Goal: Task Accomplishment & Management: Use online tool/utility

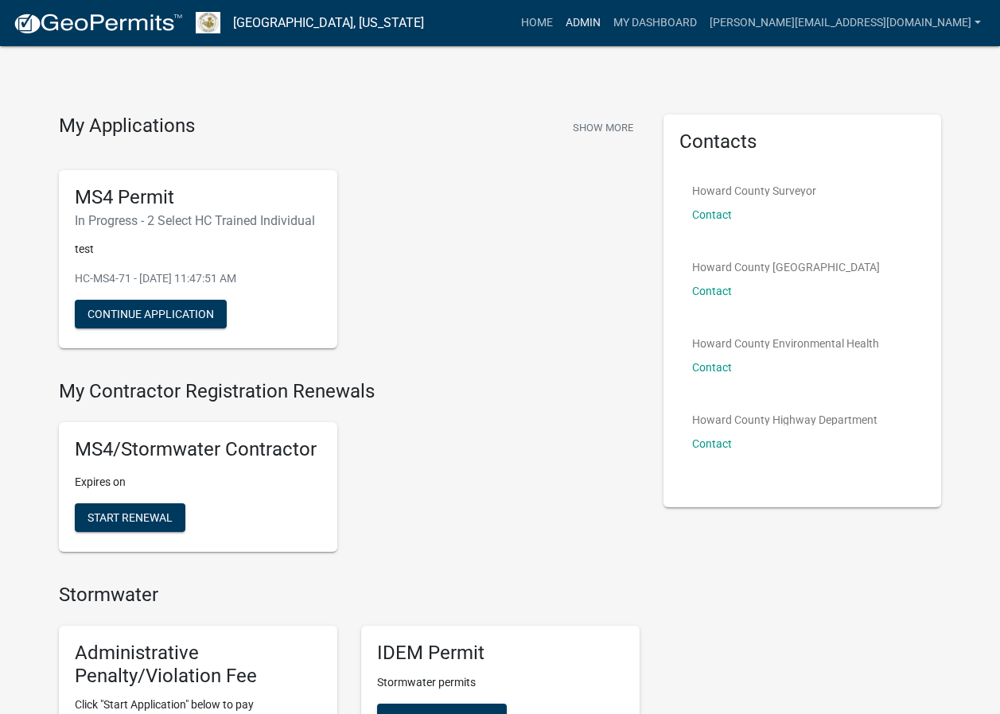
click at [607, 25] on link "Admin" at bounding box center [583, 23] width 48 height 30
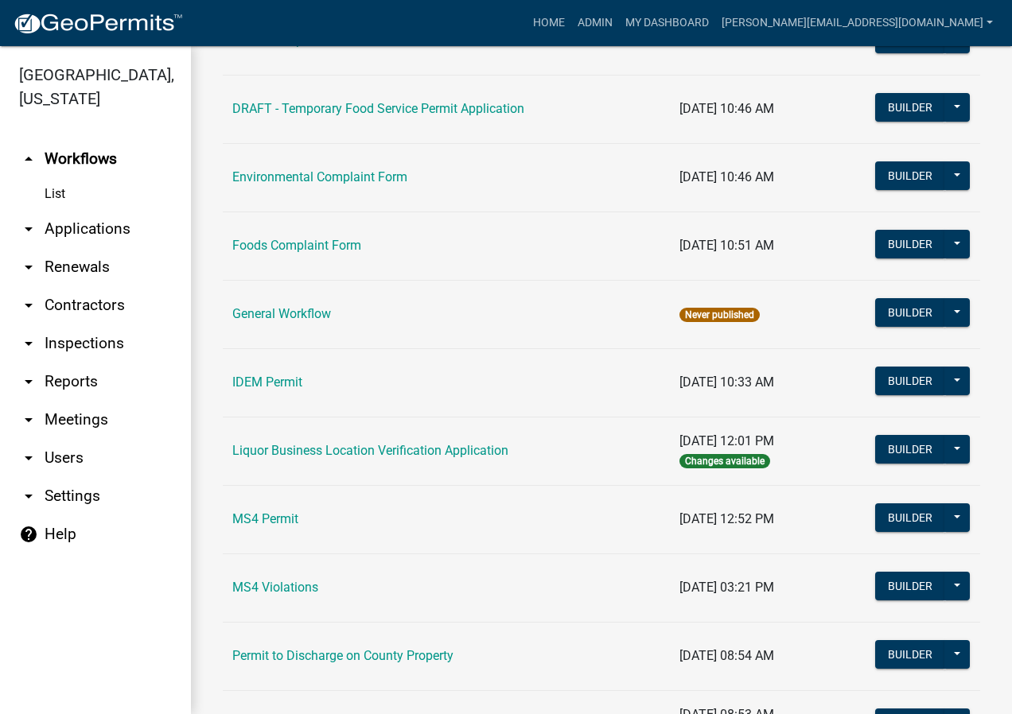
scroll to position [955, 0]
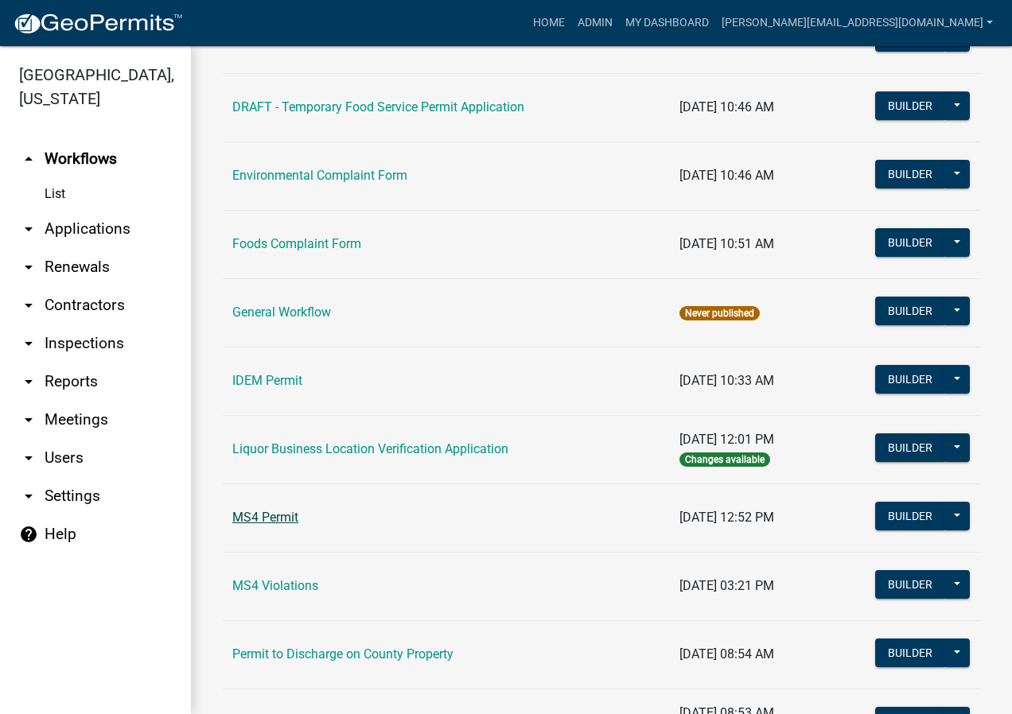
click at [289, 520] on link "MS4 Permit" at bounding box center [265, 517] width 66 height 15
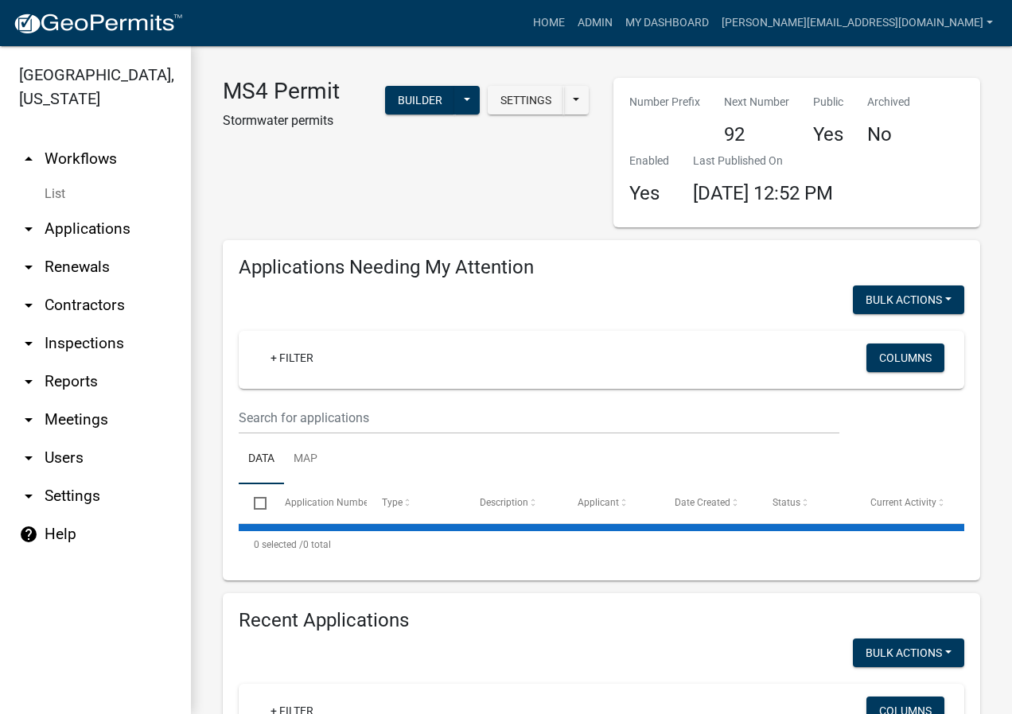
select select "2: 50"
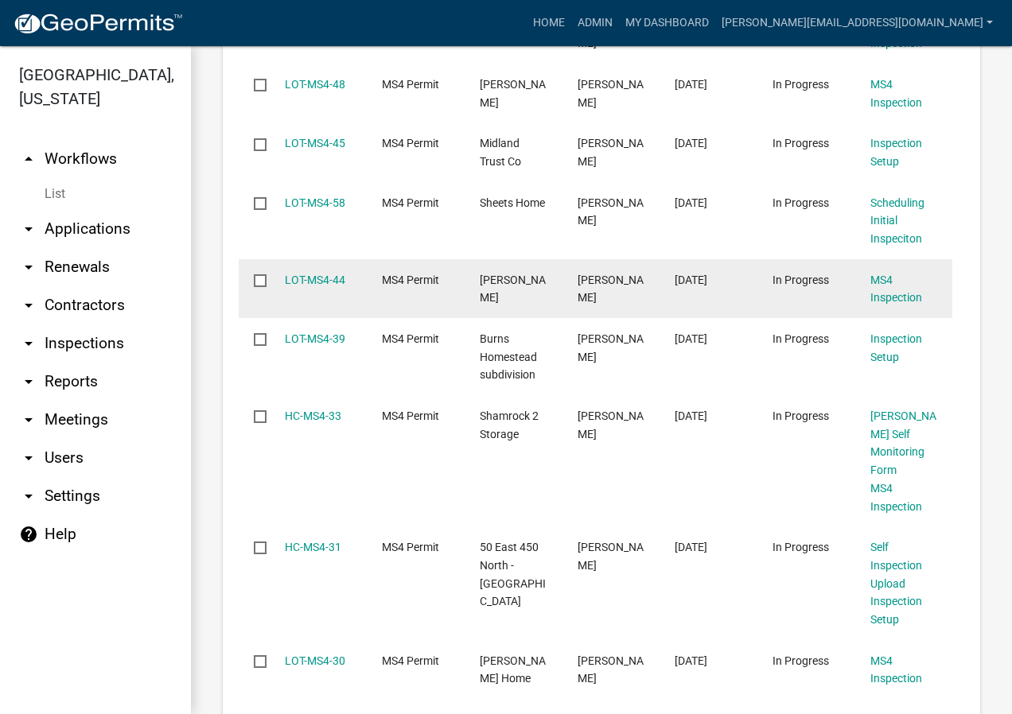
scroll to position [2625, 0]
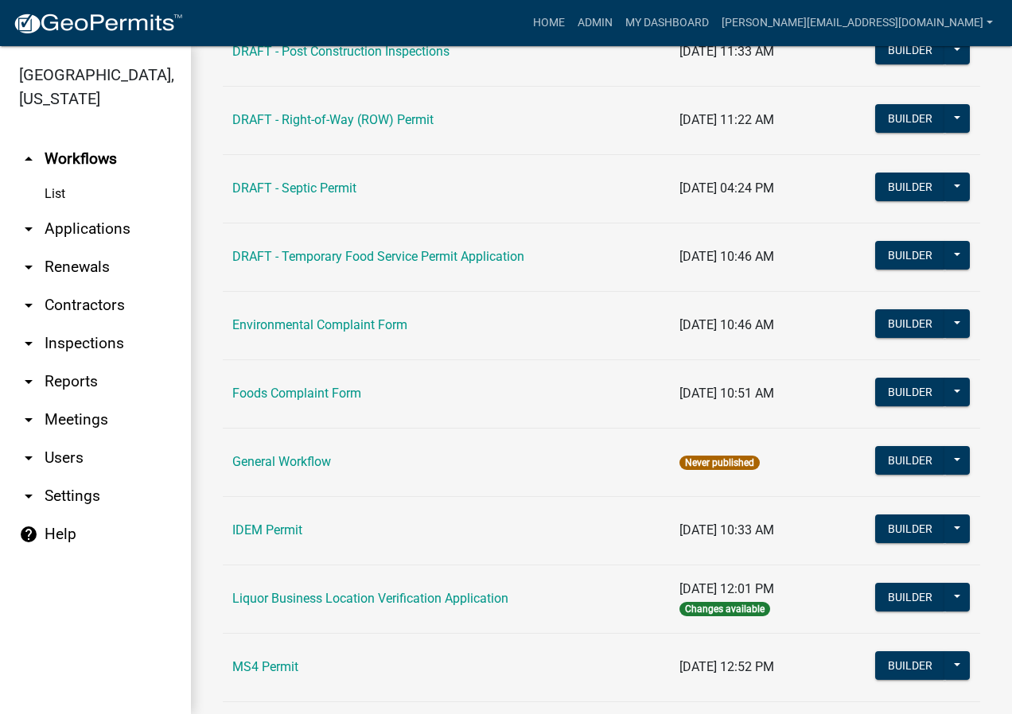
scroll to position [1034, 0]
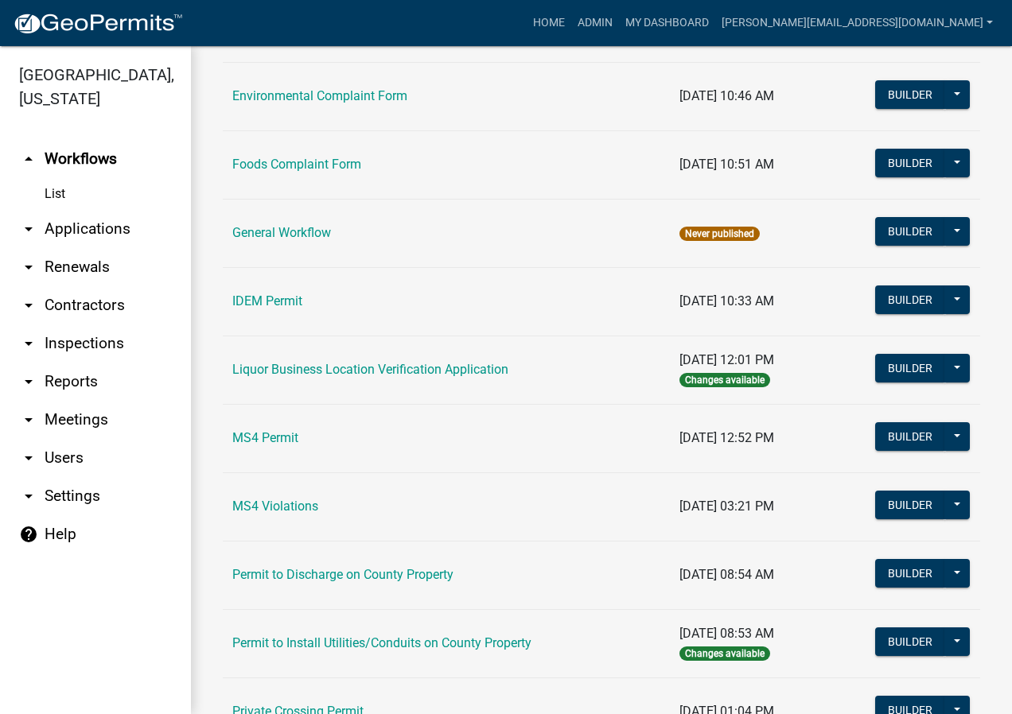
click at [282, 297] on link "IDEM Permit" at bounding box center [267, 301] width 70 height 15
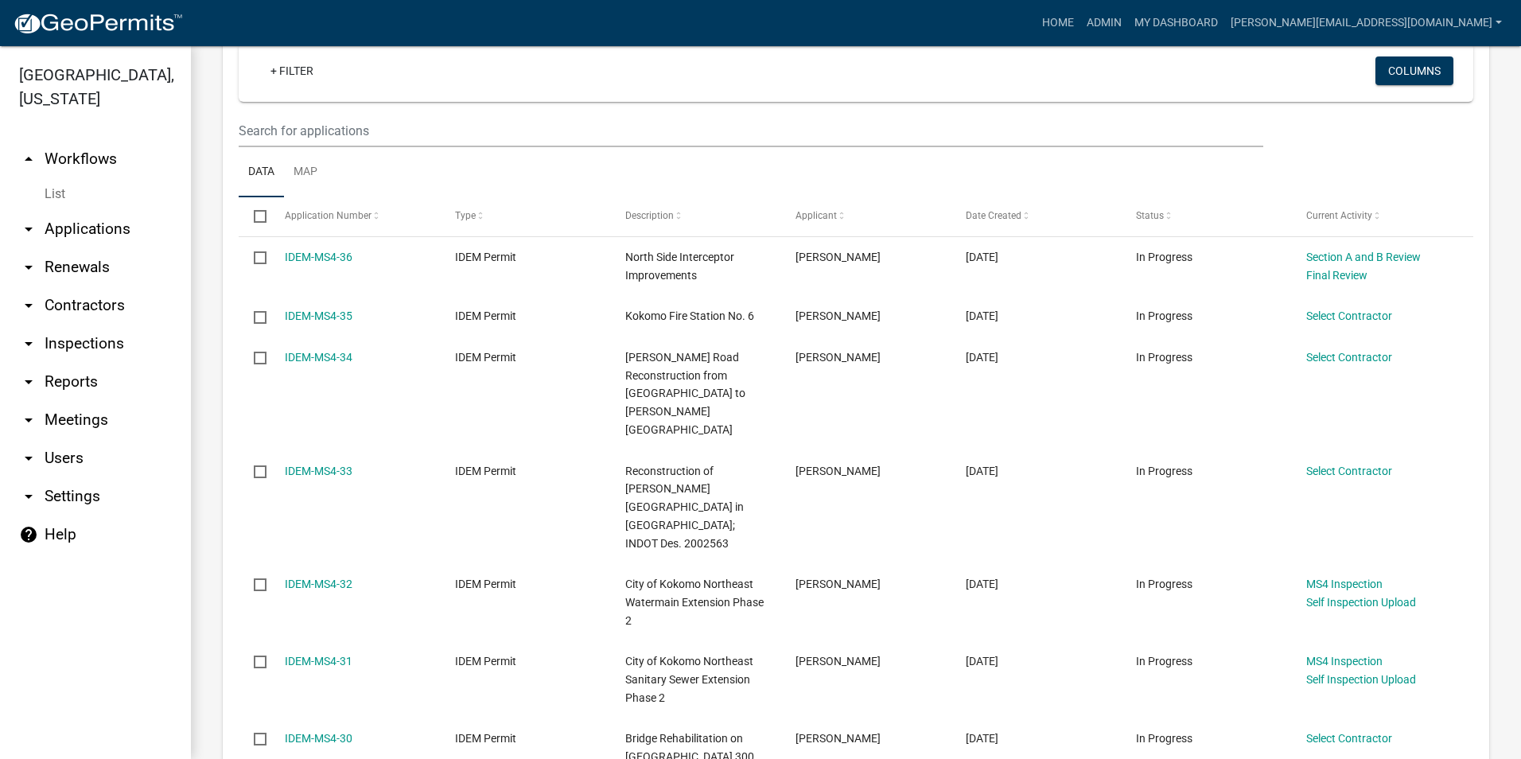
scroll to position [716, 0]
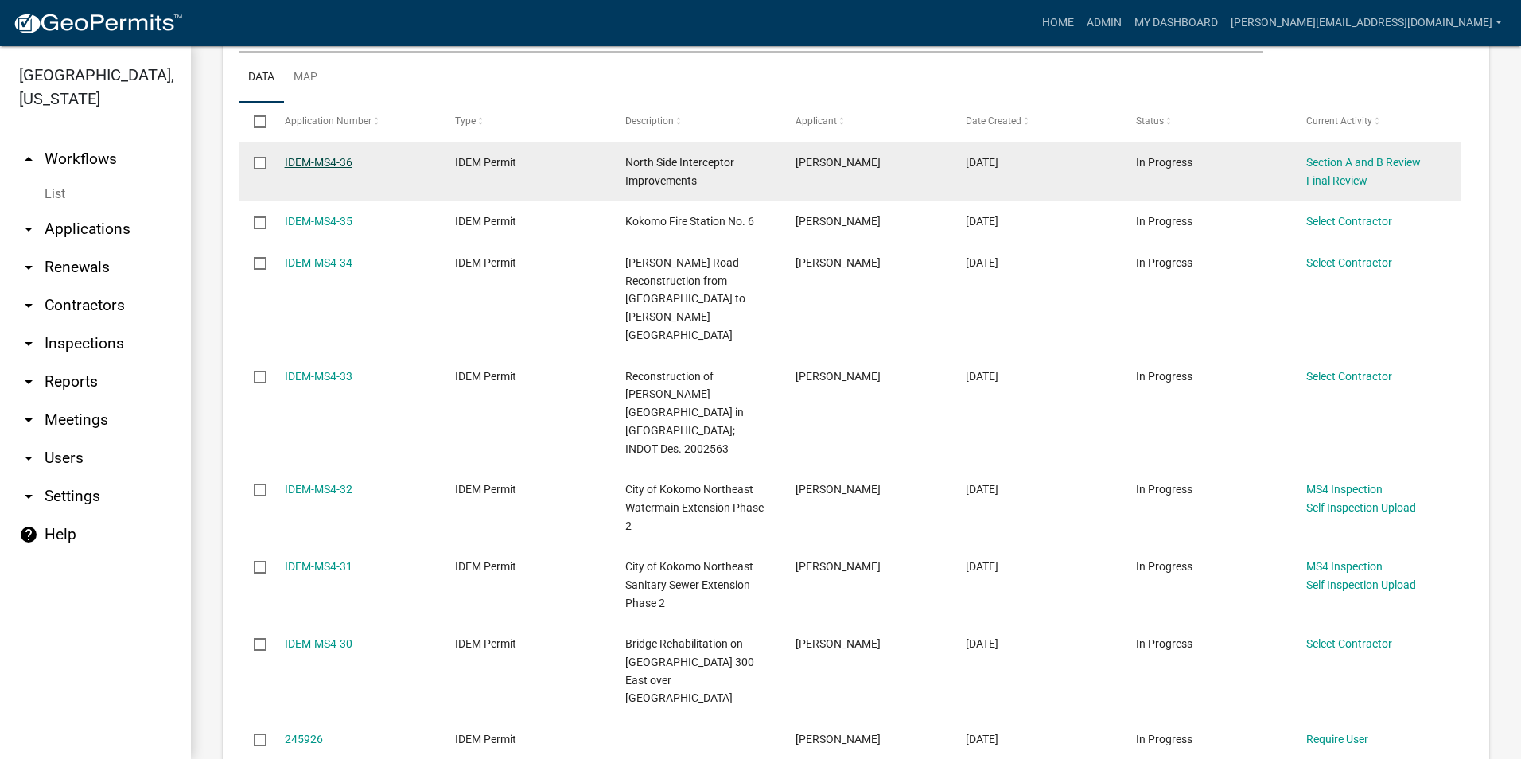
click at [316, 161] on link "IDEM-MS4-36" at bounding box center [319, 162] width 68 height 13
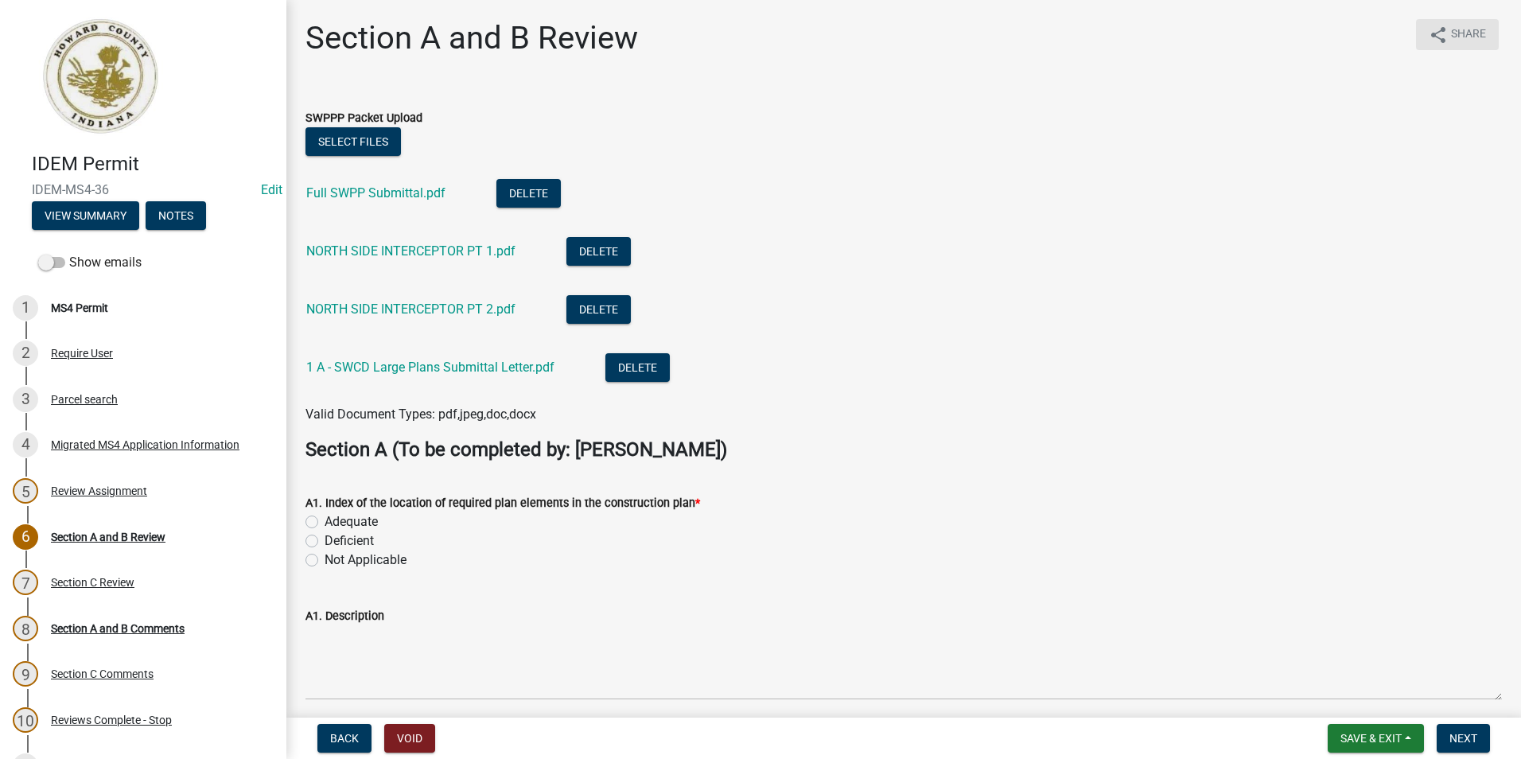
click at [1011, 40] on span "Share" at bounding box center [1468, 34] width 35 height 19
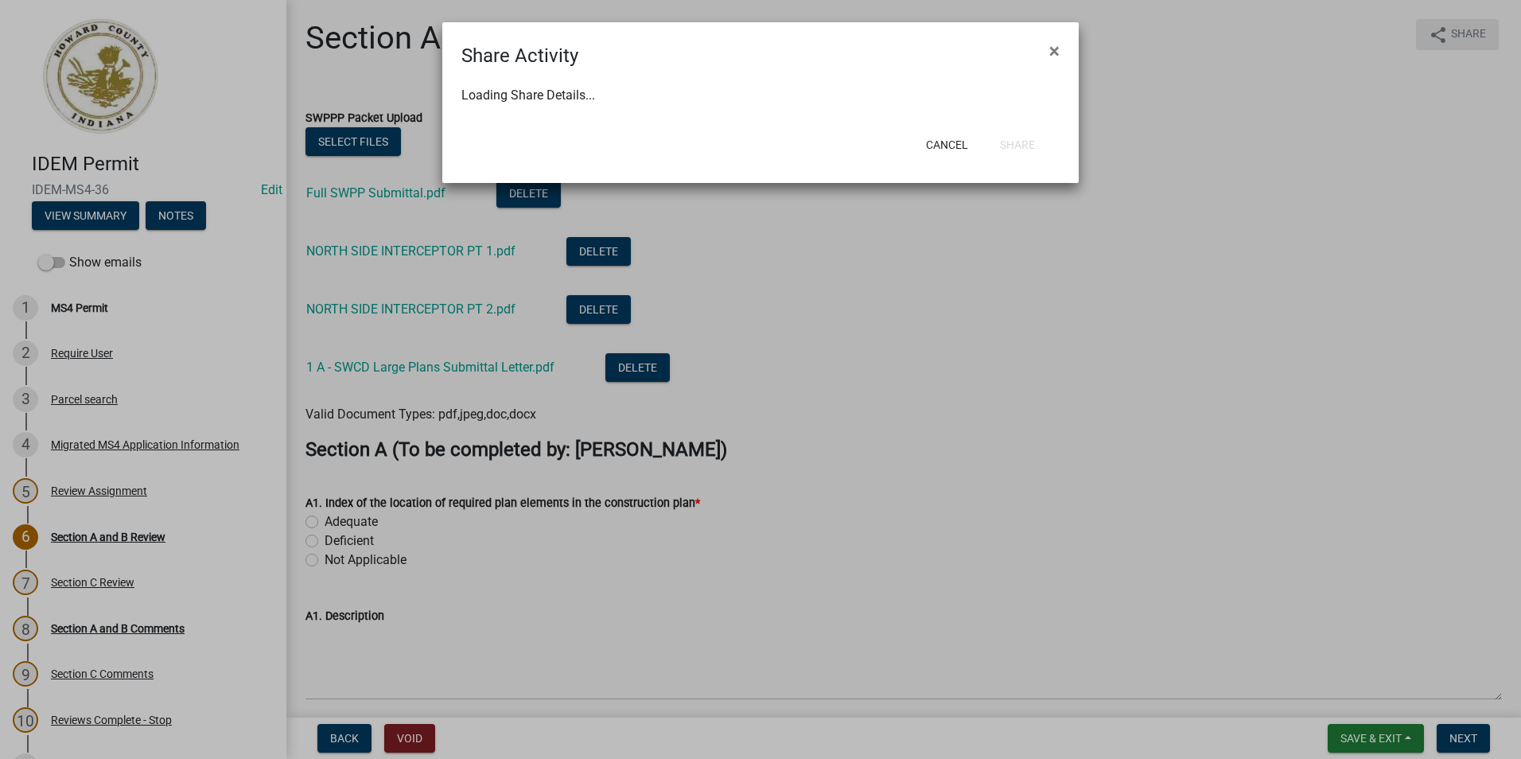
select select "1"
select select "0"
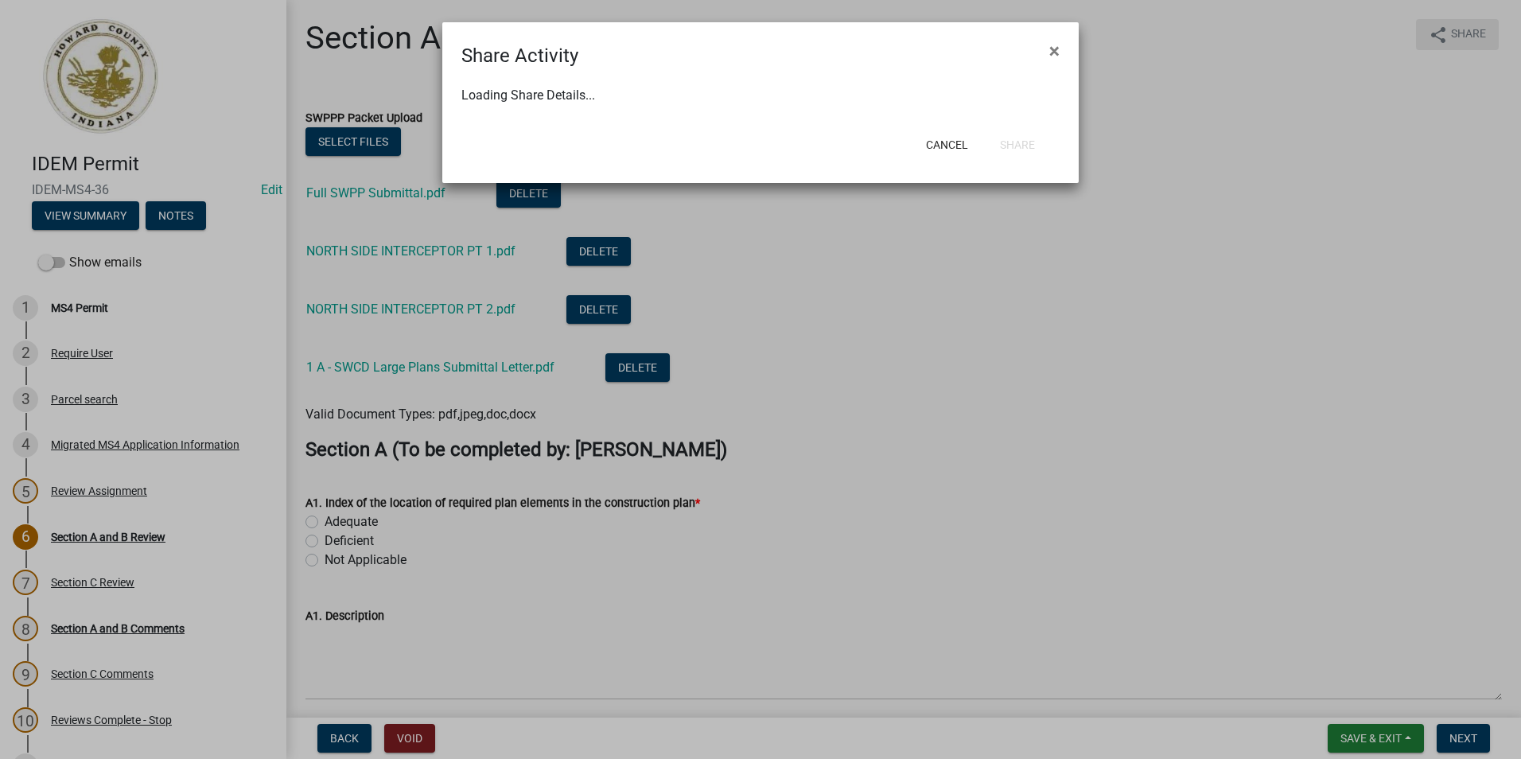
select select "0"
select select "1"
select select "0"
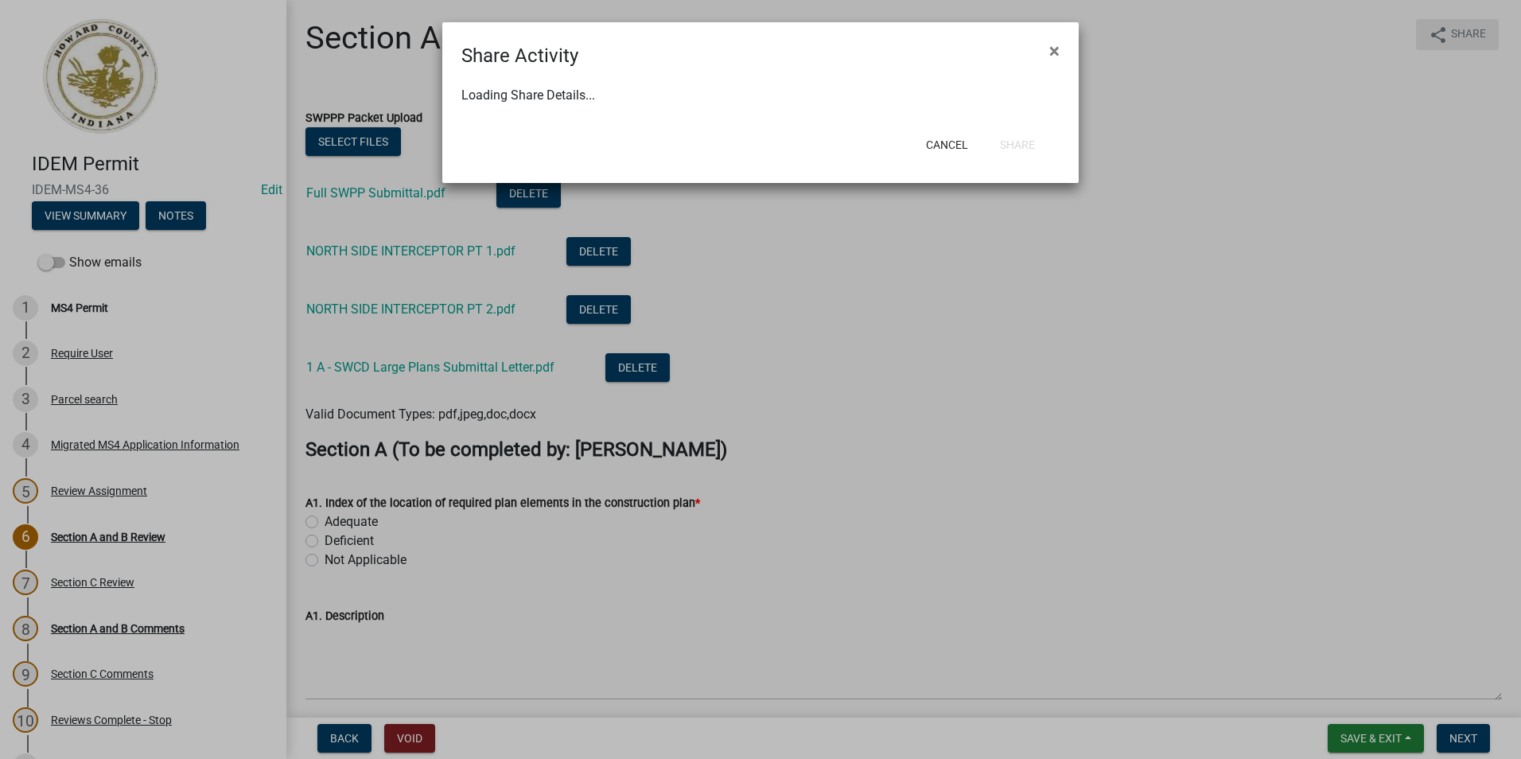
select select "0"
select select "1"
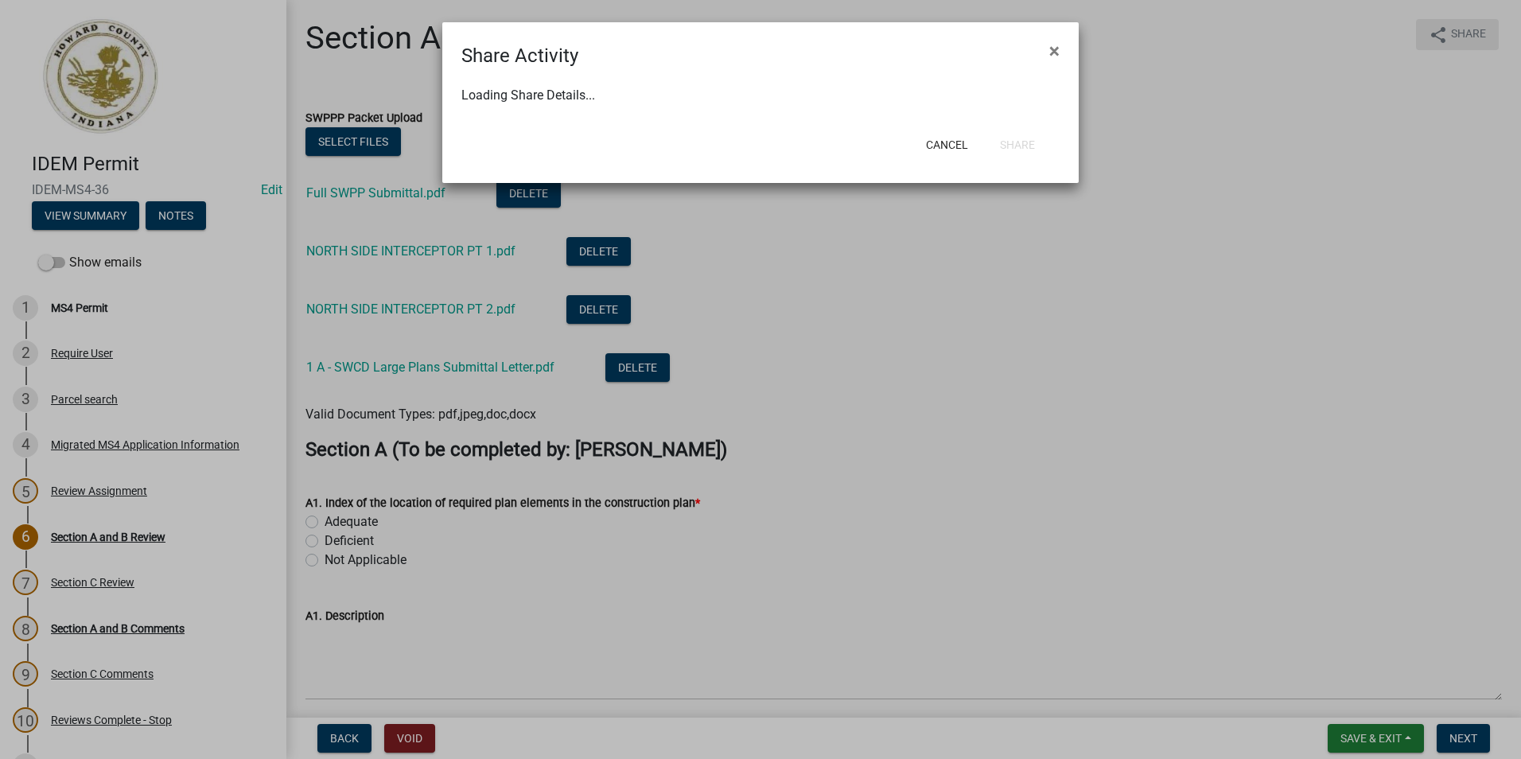
select select "0"
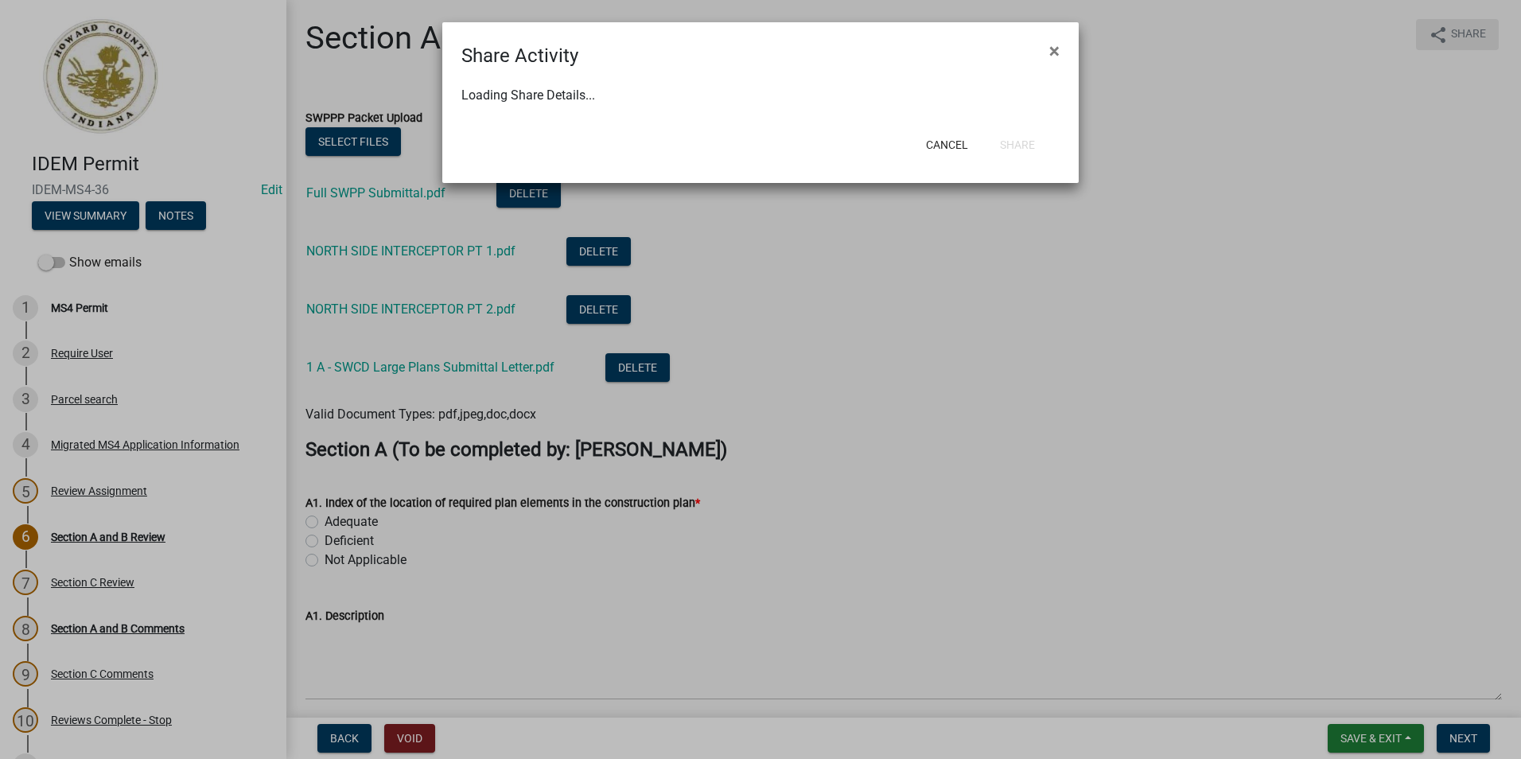
select select "0"
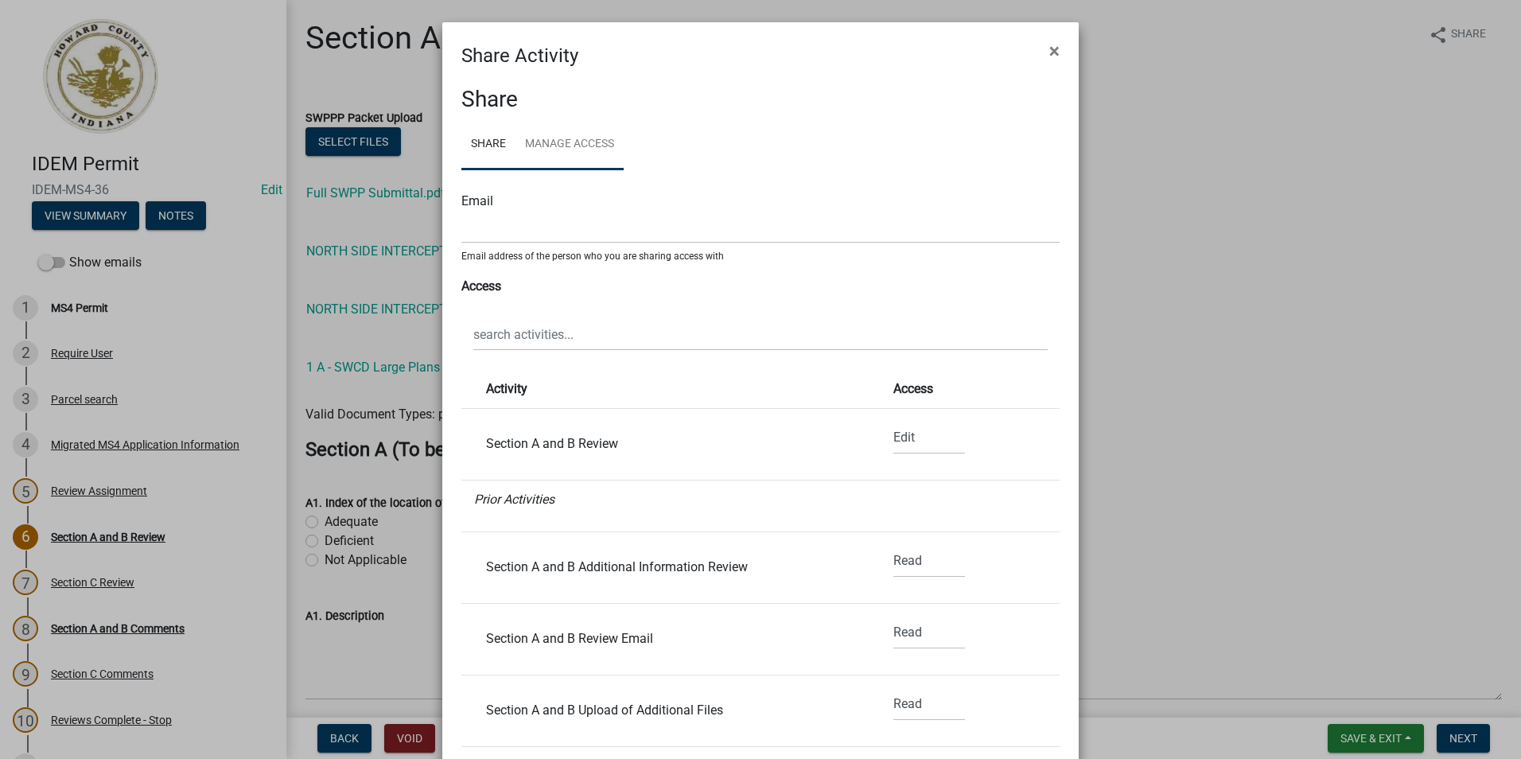
click at [578, 148] on link "Manage Access" at bounding box center [569, 144] width 108 height 51
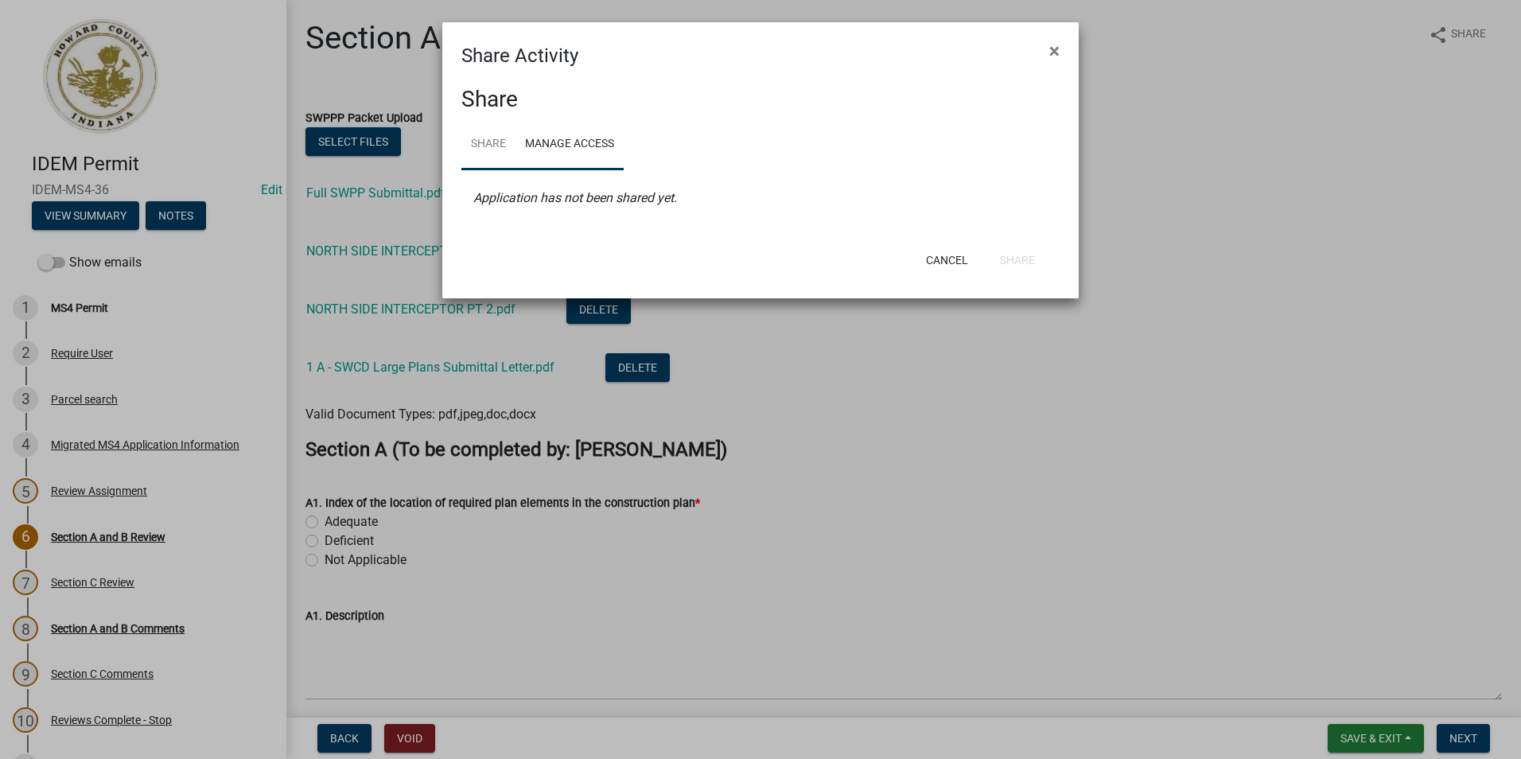
click at [498, 145] on link "Share" at bounding box center [488, 144] width 54 height 51
select select "1"
select select "0"
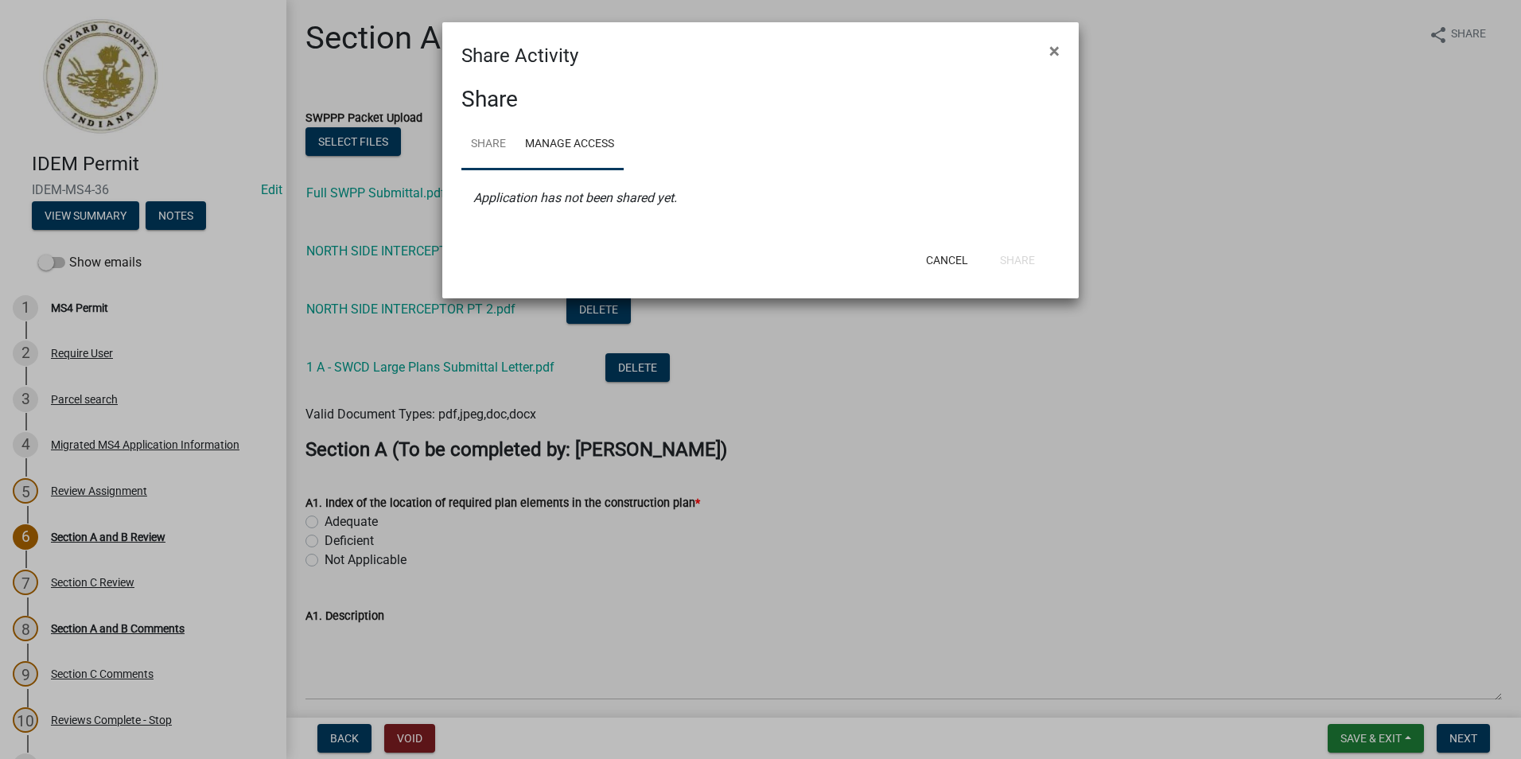
select select "0"
select select "1"
select select "0"
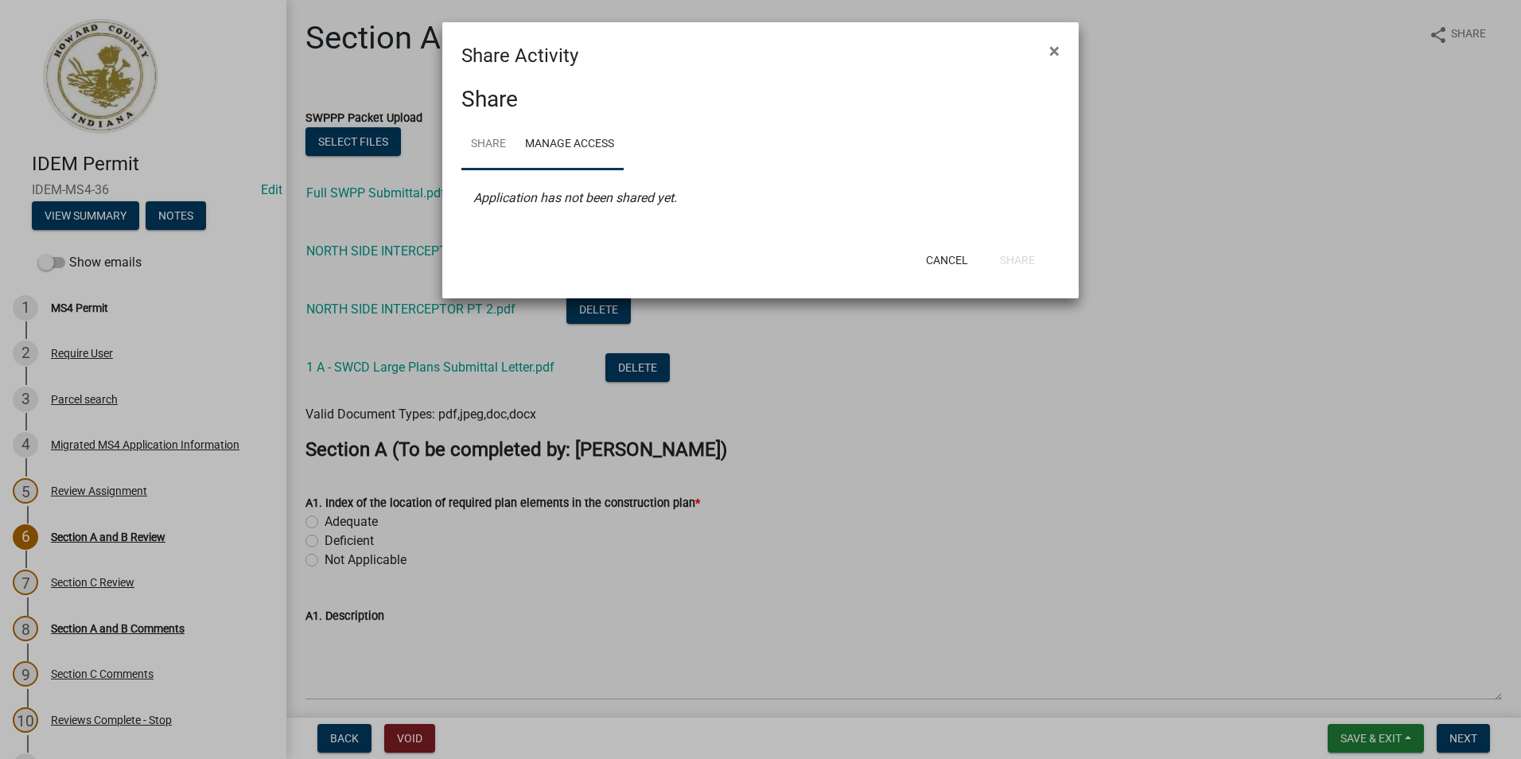
select select "0"
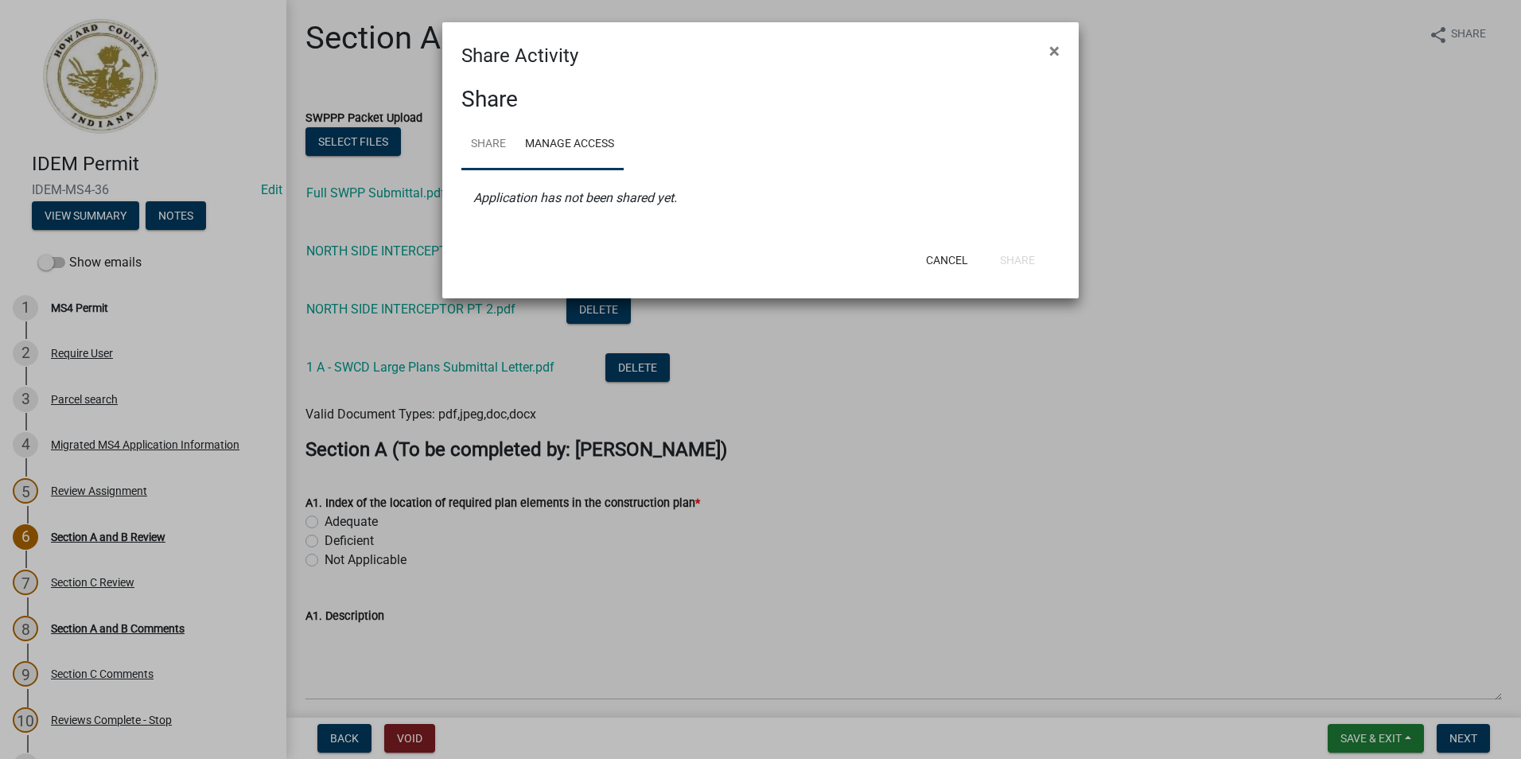
select select "1"
select select "0"
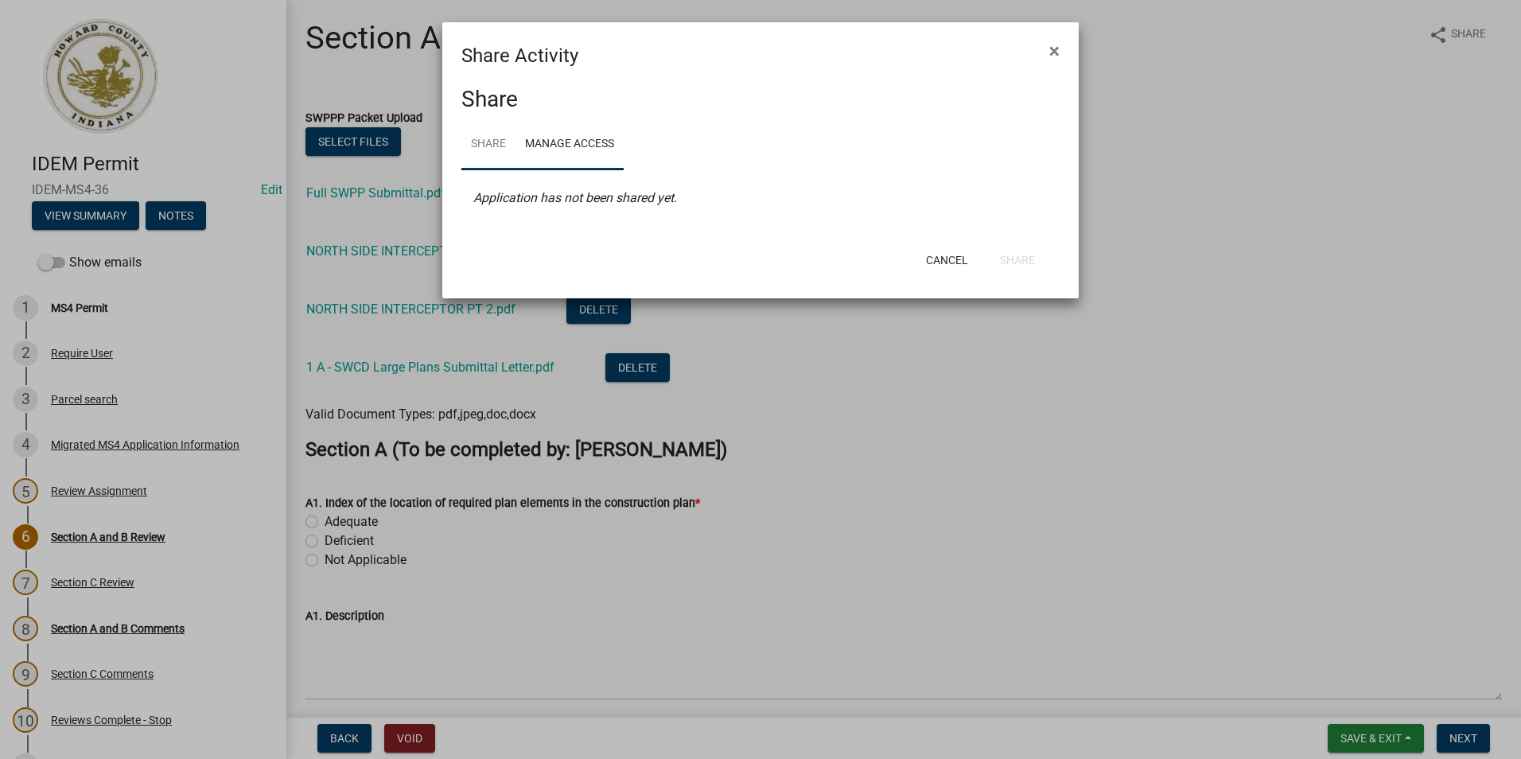
select select "0"
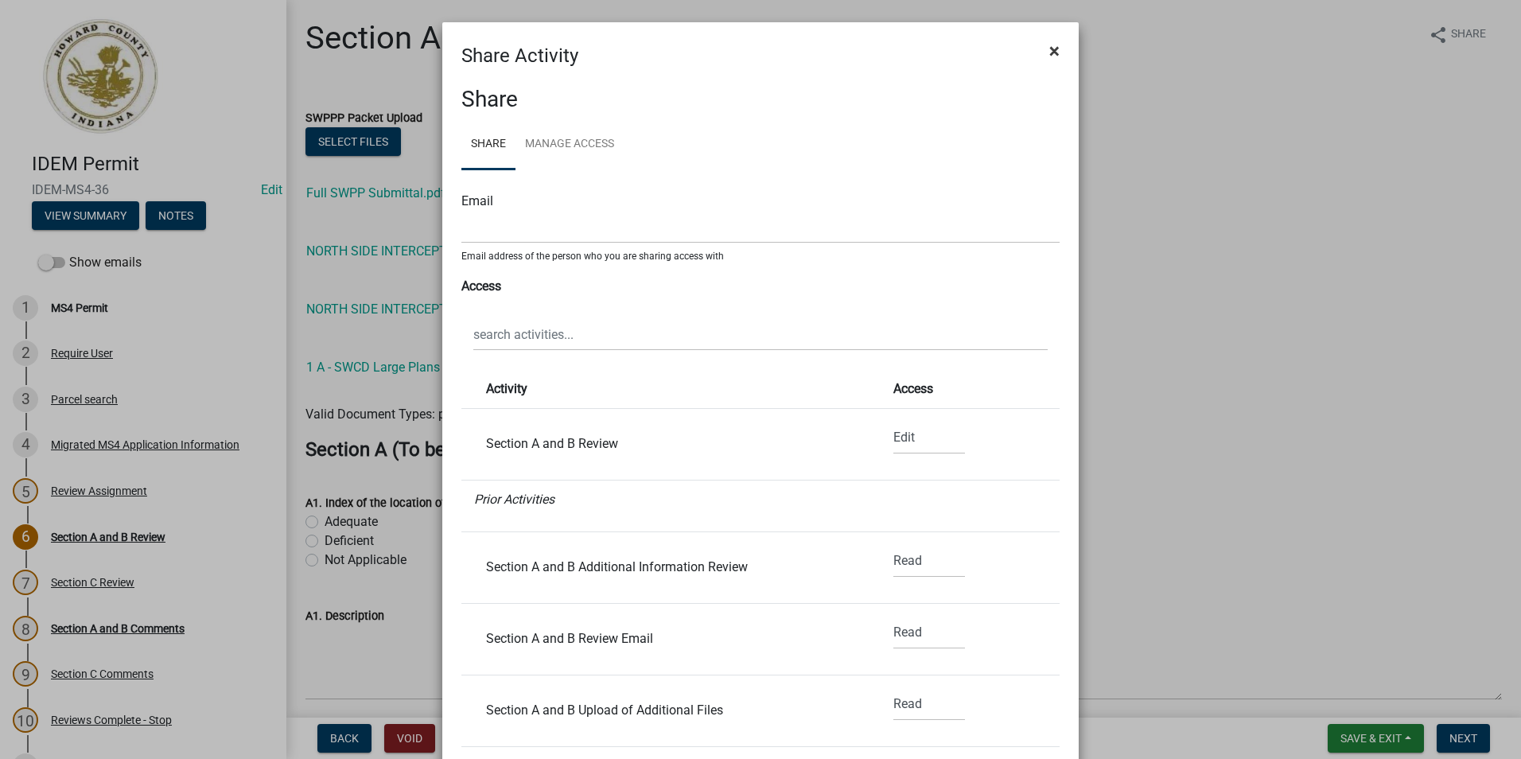
click at [1011, 55] on button "×" at bounding box center [1055, 51] width 36 height 45
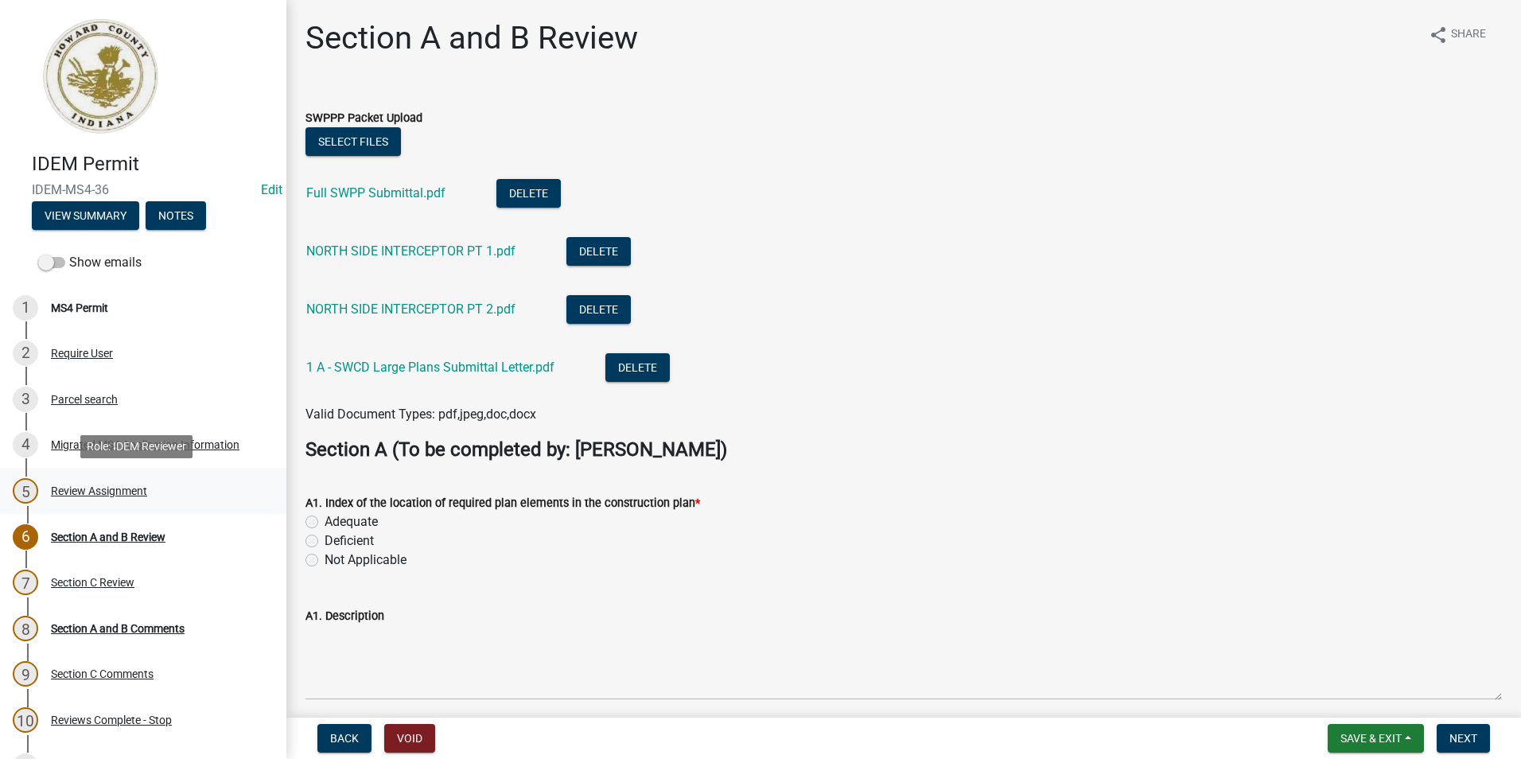
click at [117, 492] on div "Review Assignment" at bounding box center [99, 490] width 96 height 11
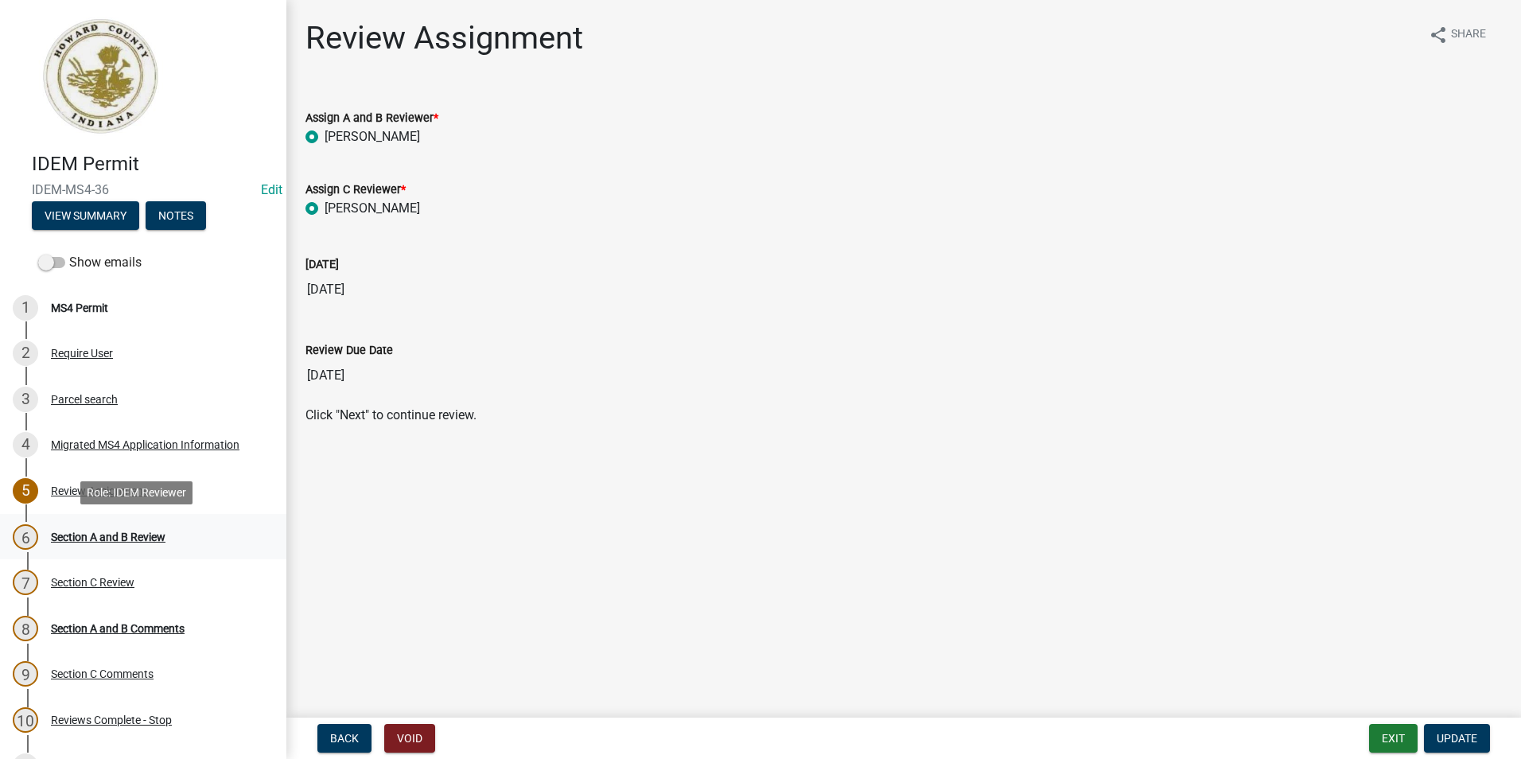
click at [135, 536] on div "Section A and B Review" at bounding box center [108, 536] width 115 height 11
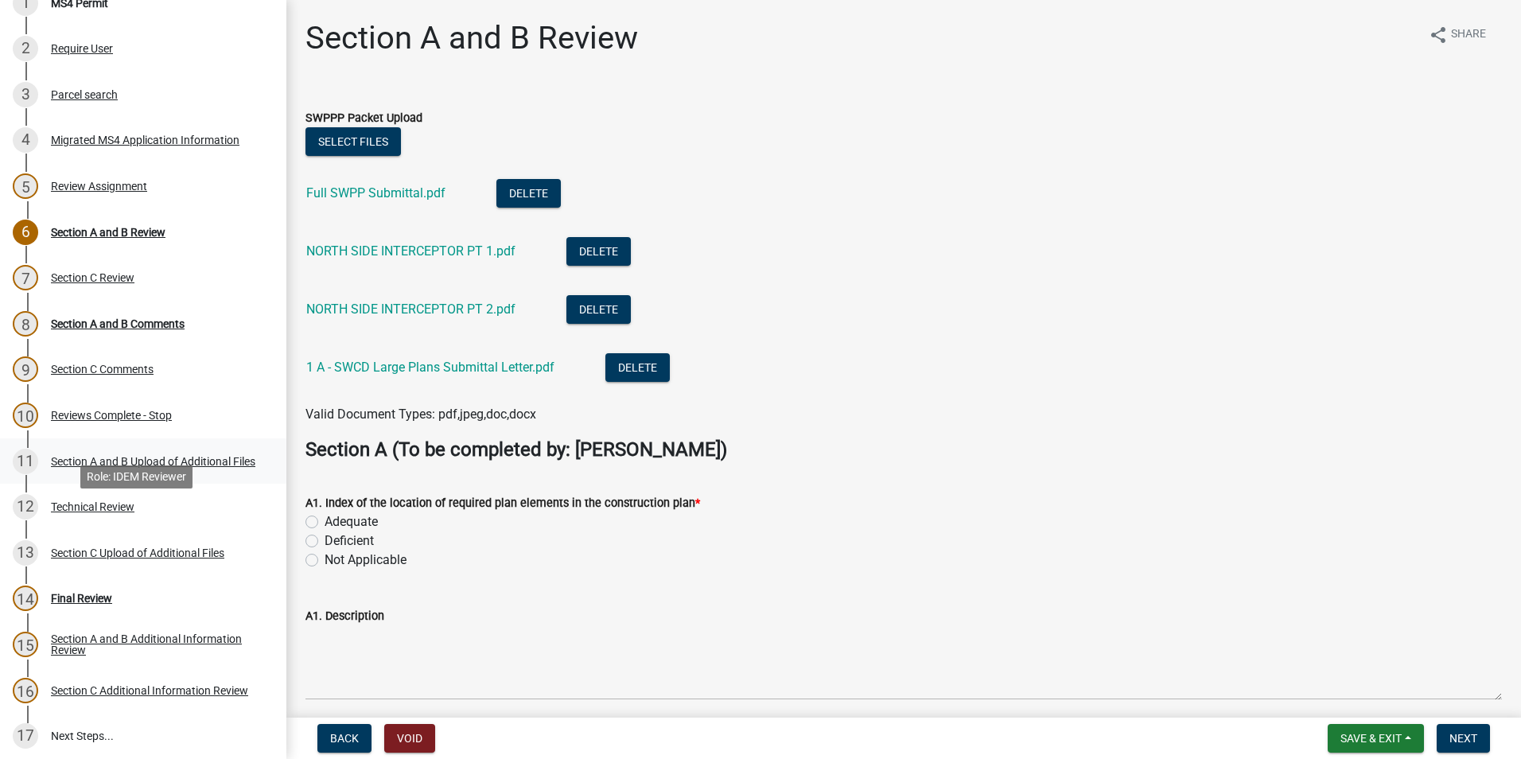
scroll to position [311, 0]
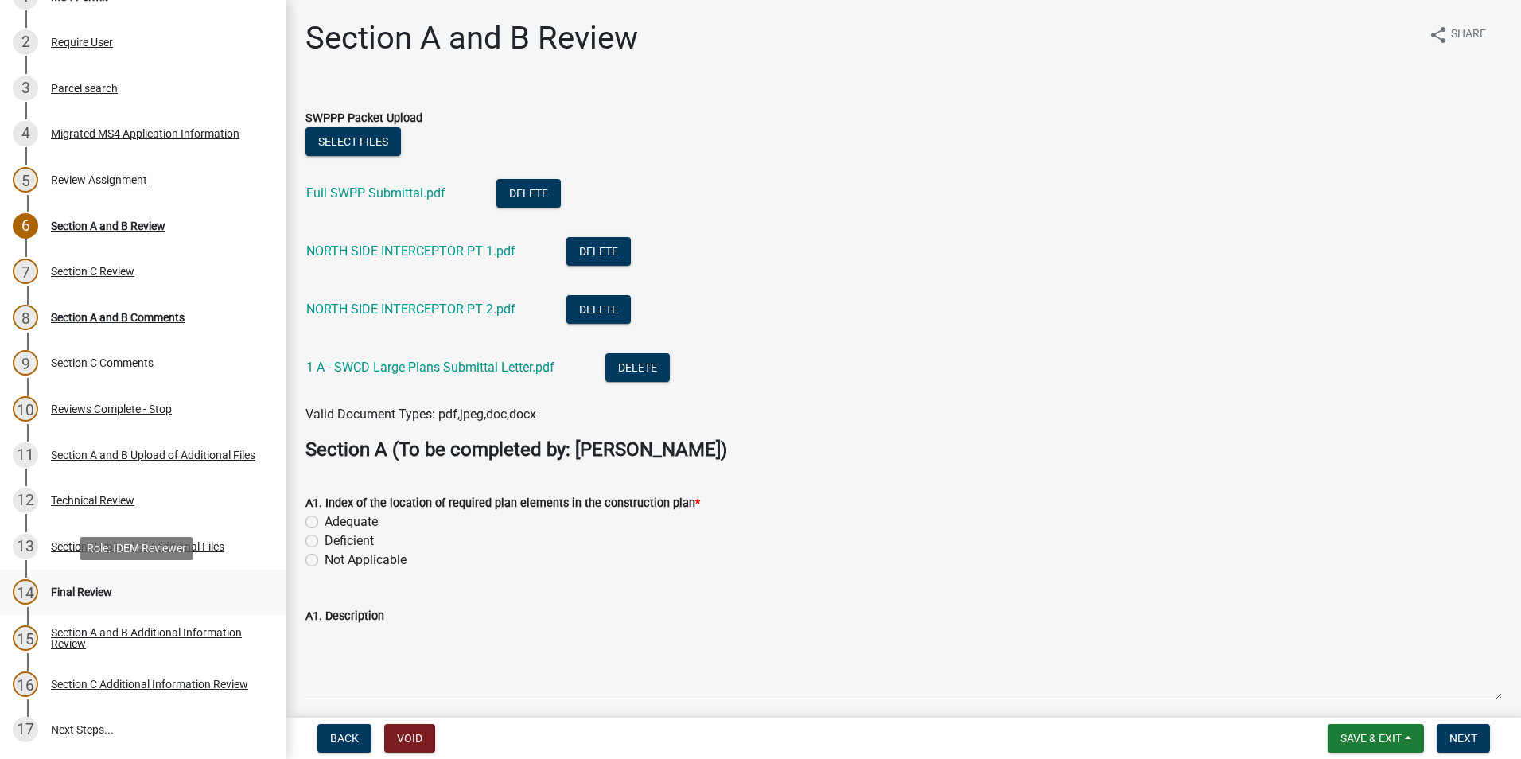
click at [177, 585] on div "14 Final Review" at bounding box center [137, 591] width 248 height 25
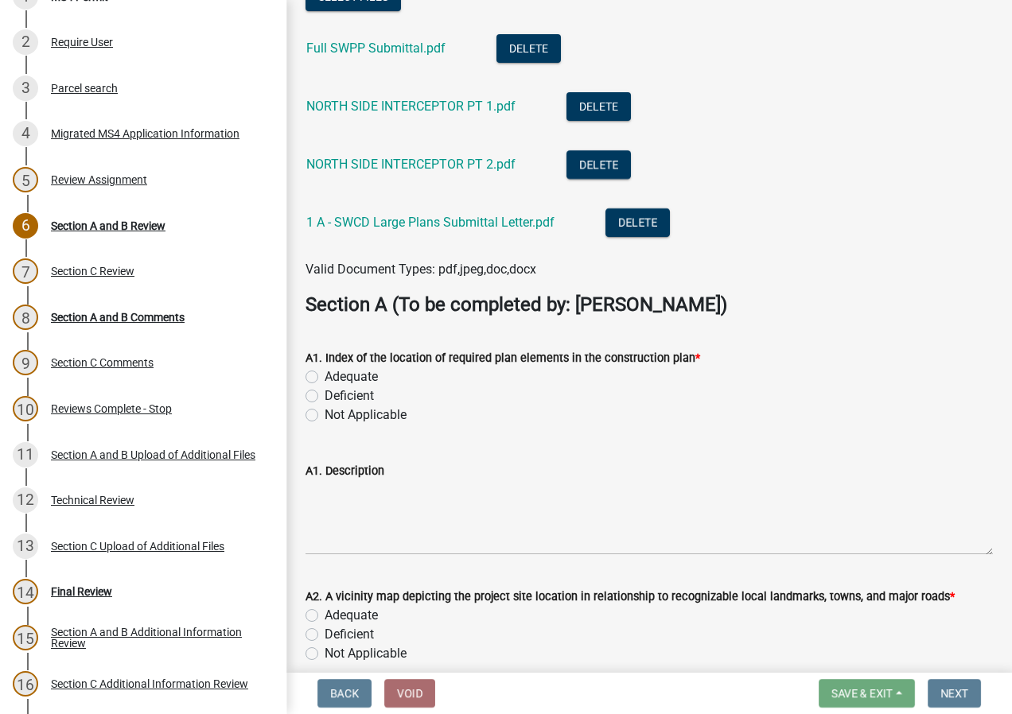
scroll to position [0, 0]
